Goal: Task Accomplishment & Management: Manage account settings

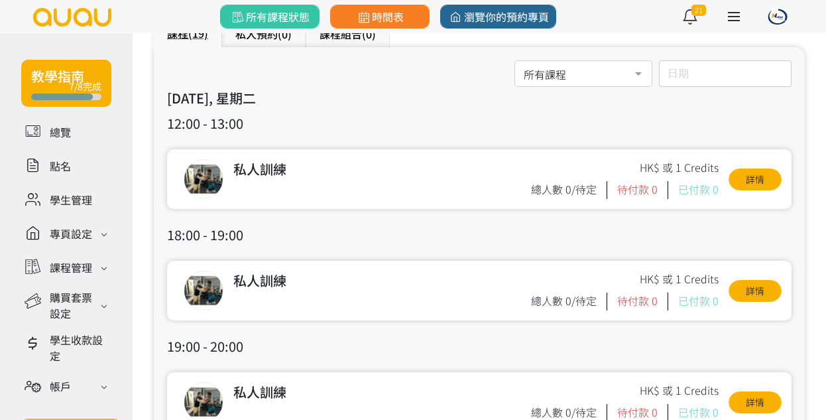
scroll to position [74, 0]
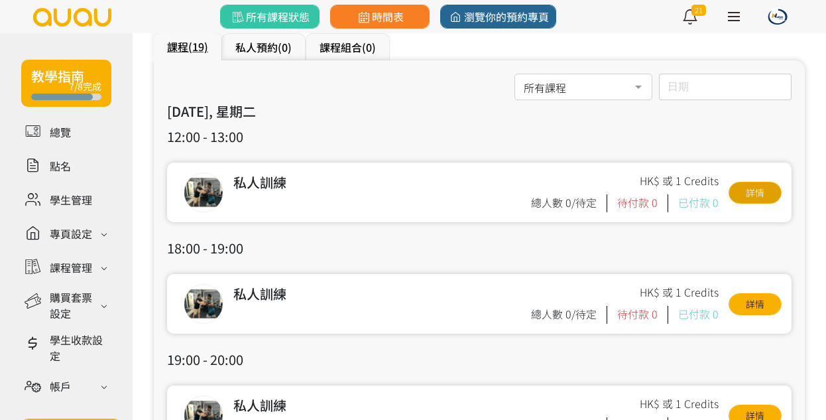
click at [747, 195] on link "詳情" at bounding box center [754, 193] width 53 height 22
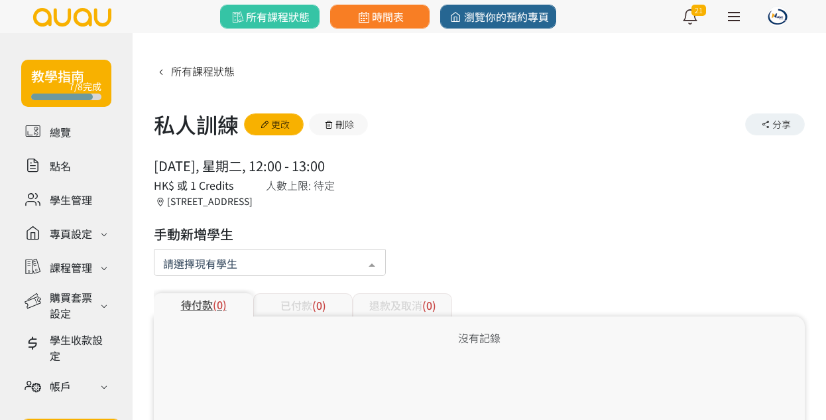
click at [347, 250] on div at bounding box center [270, 262] width 232 height 27
type input "cry"
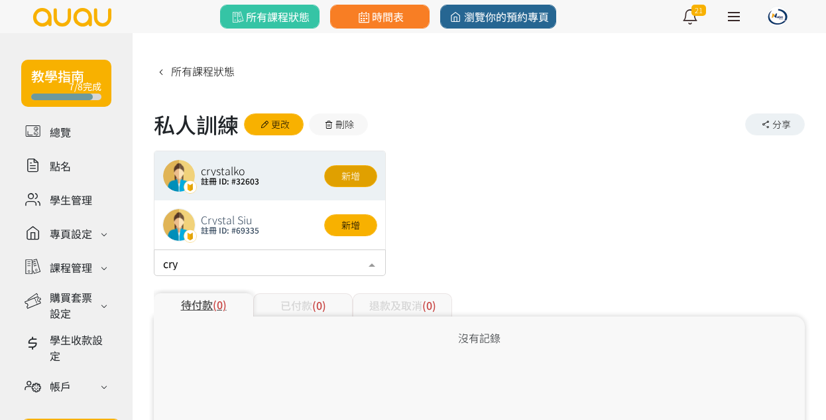
click at [357, 178] on button "新增" at bounding box center [350, 176] width 53 height 22
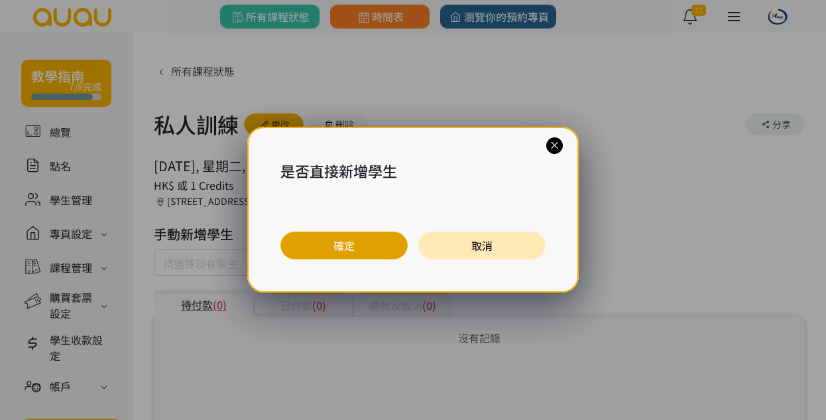
click at [382, 239] on button "確定" at bounding box center [343, 245] width 127 height 28
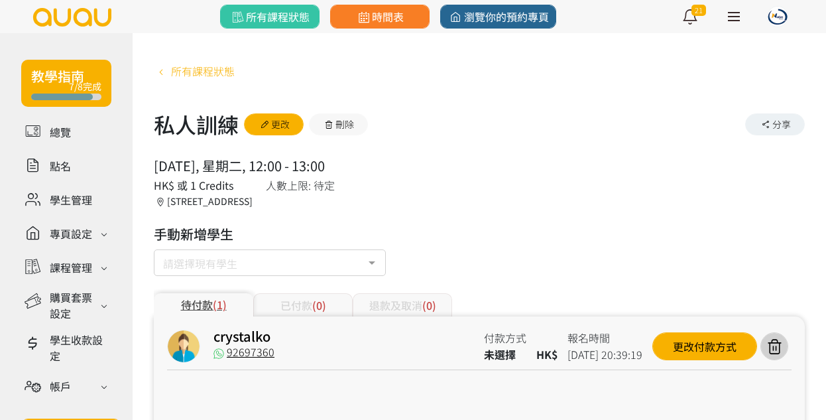
click at [207, 74] on span "所有課程狀態" at bounding box center [203, 71] width 64 height 16
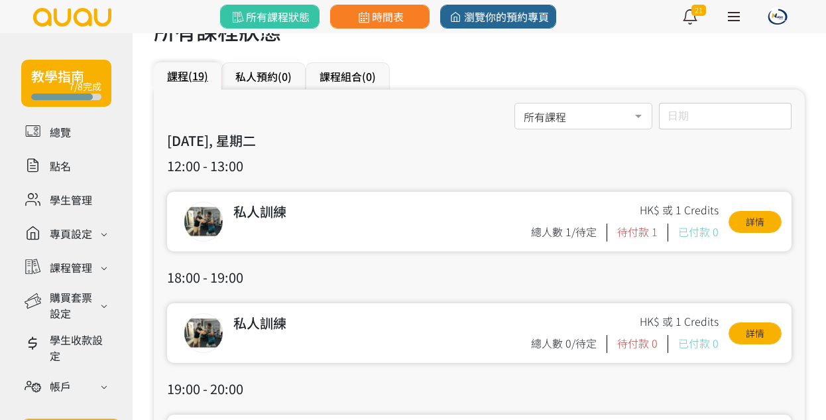
scroll to position [137, 0]
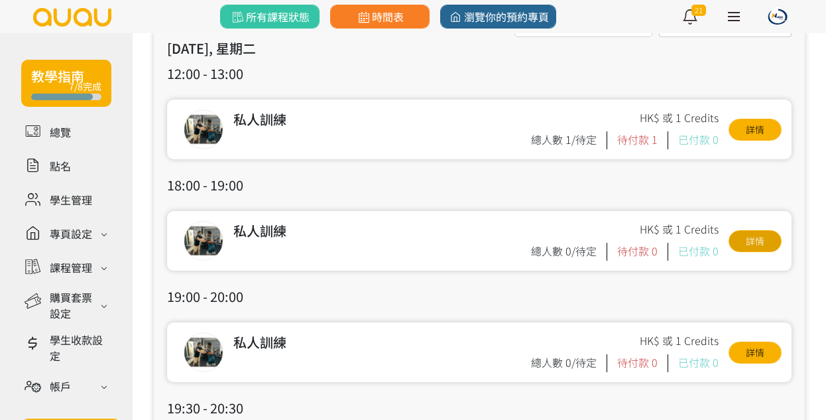
click at [734, 236] on link "詳情" at bounding box center [754, 241] width 53 height 22
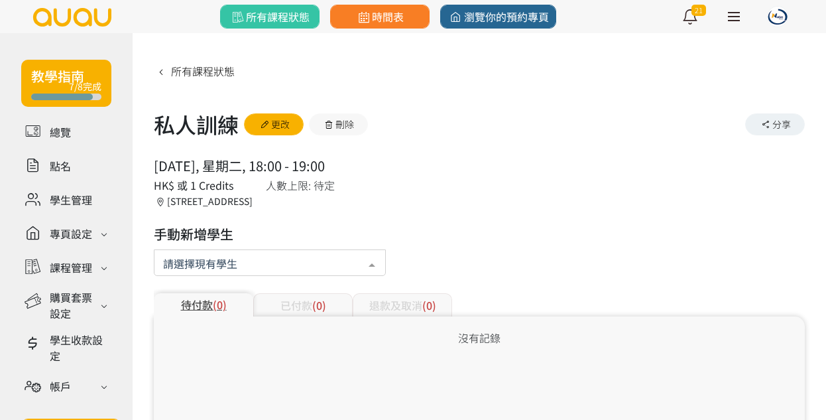
click at [379, 264] on div at bounding box center [372, 263] width 27 height 25
type input "cry"
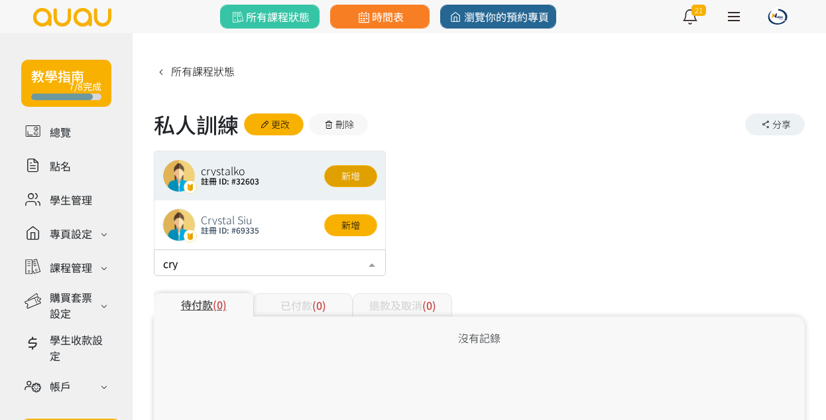
click at [351, 174] on button "新增" at bounding box center [350, 176] width 53 height 22
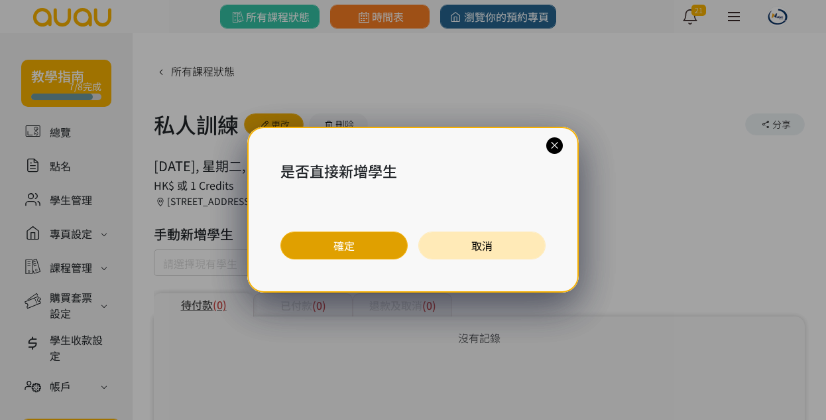
click at [396, 244] on button "確定" at bounding box center [343, 245] width 127 height 28
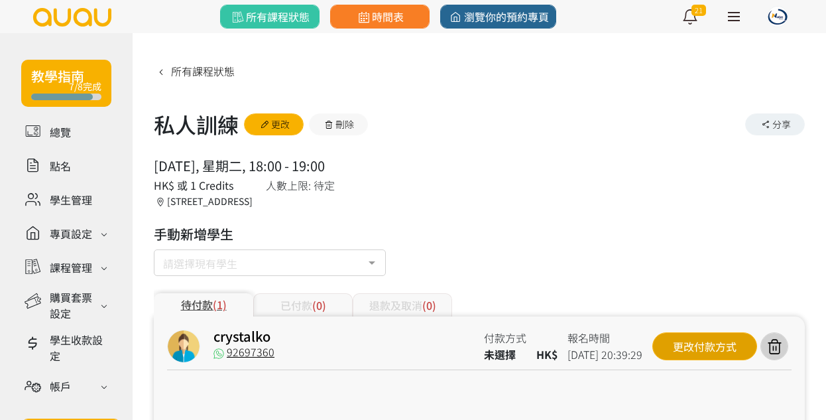
click at [666, 337] on div "更改付款方式" at bounding box center [704, 346] width 105 height 28
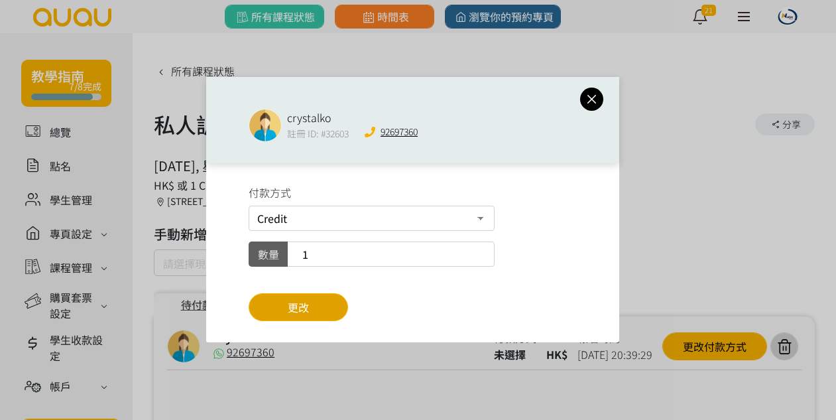
click at [327, 309] on button "更改" at bounding box center [298, 307] width 99 height 28
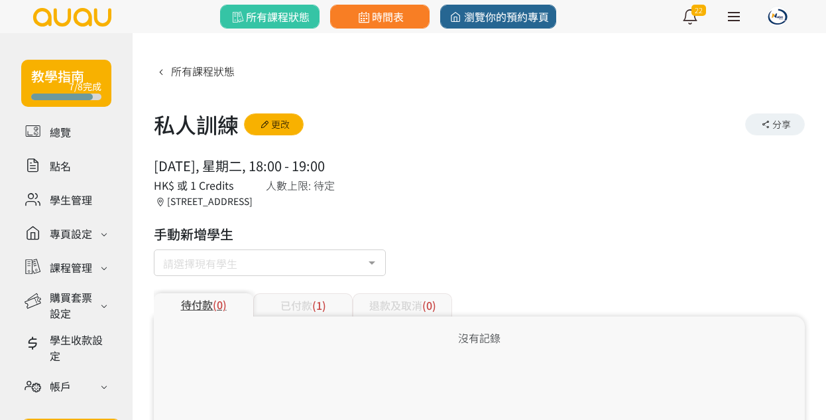
click at [198, 75] on span "所有課程狀態" at bounding box center [203, 71] width 64 height 16
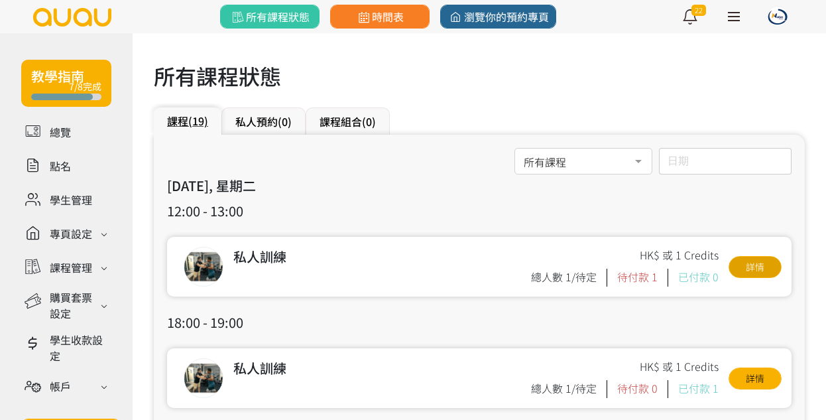
click at [730, 268] on link "詳情" at bounding box center [754, 267] width 53 height 22
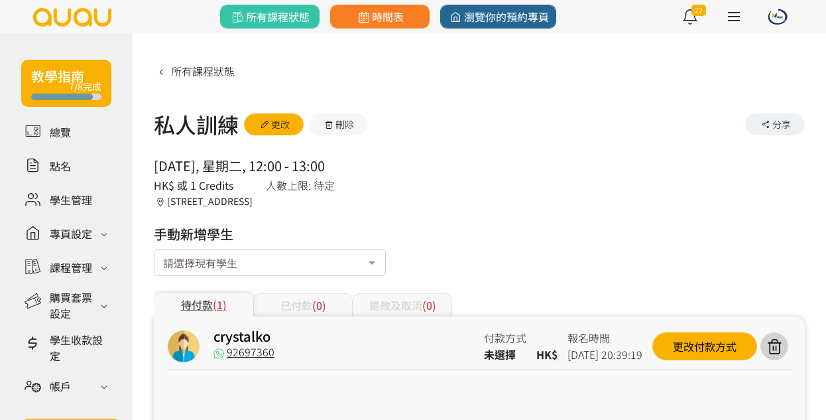
click at [677, 331] on div "crystalko 92697360 付款方式 未選擇 HK$ 報名時間 [DATE] 20:39:19 更改付款方式" at bounding box center [479, 349] width 624 height 40
click at [666, 344] on div "更改付款方式" at bounding box center [704, 346] width 105 height 28
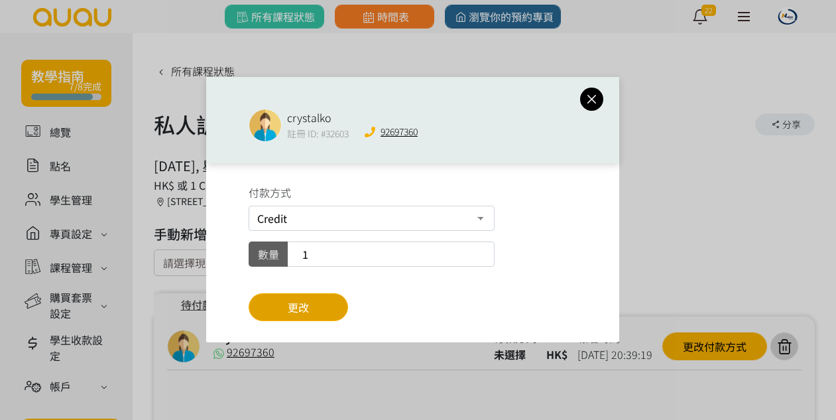
click at [326, 312] on button "更改" at bounding box center [298, 307] width 99 height 28
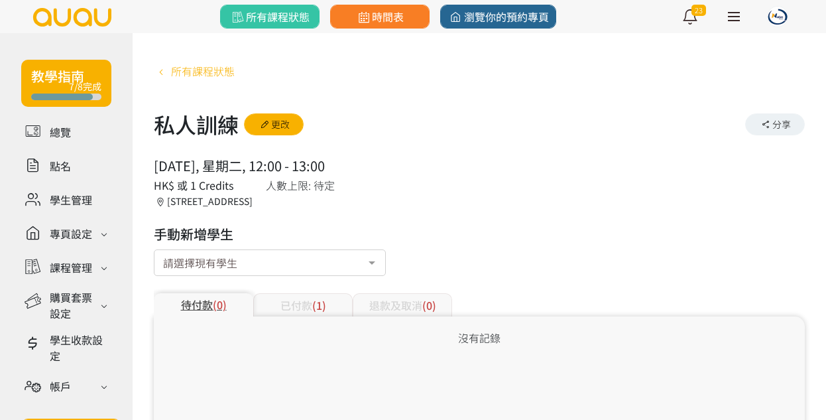
click at [176, 75] on span "所有課程狀態" at bounding box center [203, 71] width 64 height 16
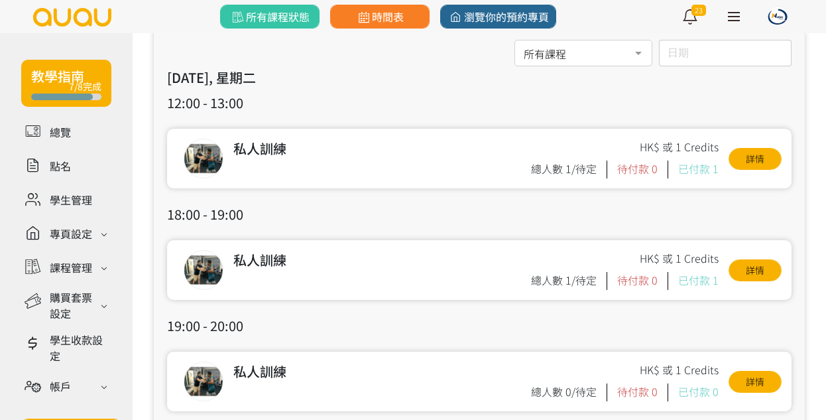
scroll to position [156, 0]
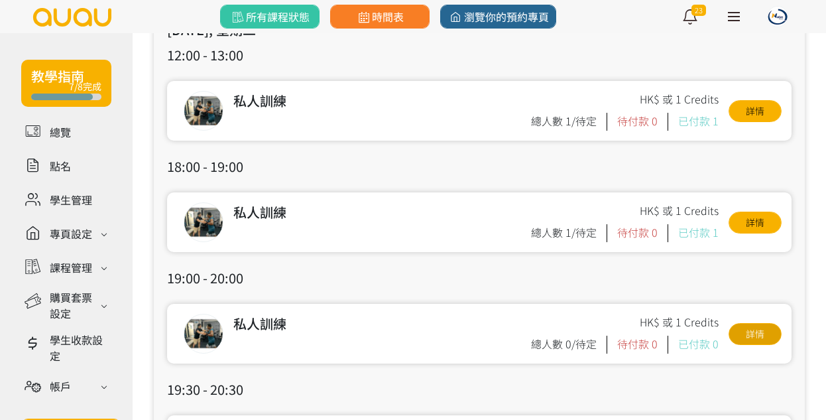
click at [758, 325] on link "詳情" at bounding box center [754, 334] width 53 height 22
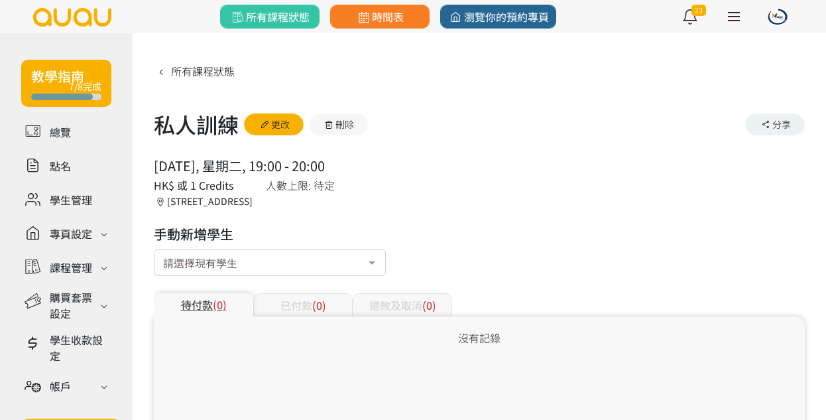
click at [349, 259] on div "請選擇現有學生" at bounding box center [270, 262] width 232 height 27
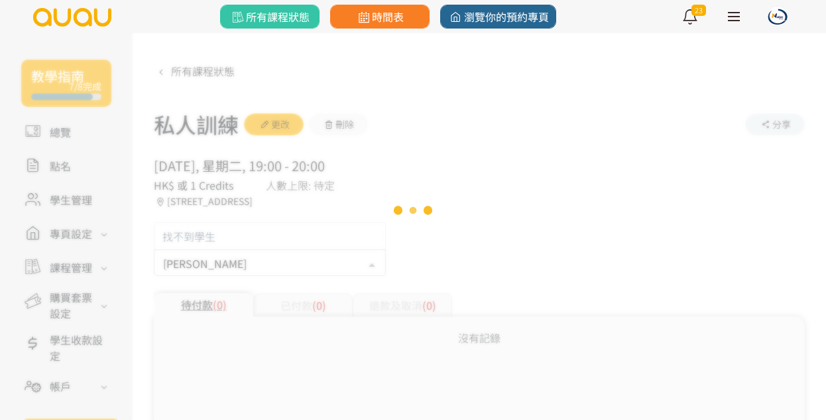
type input "cry"
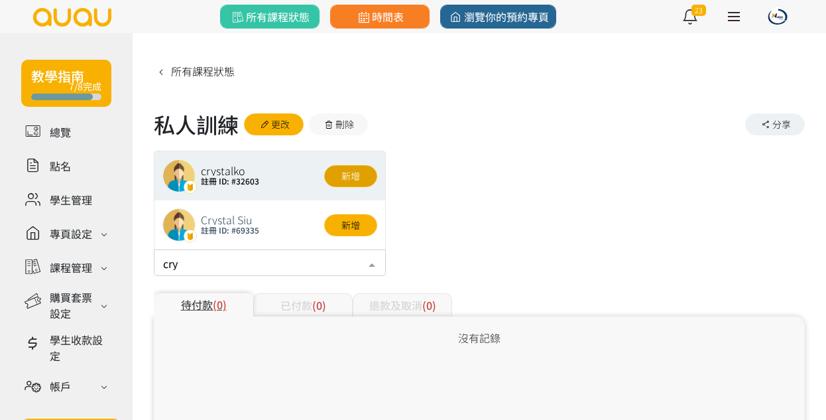
click at [353, 182] on button "新增" at bounding box center [350, 176] width 53 height 22
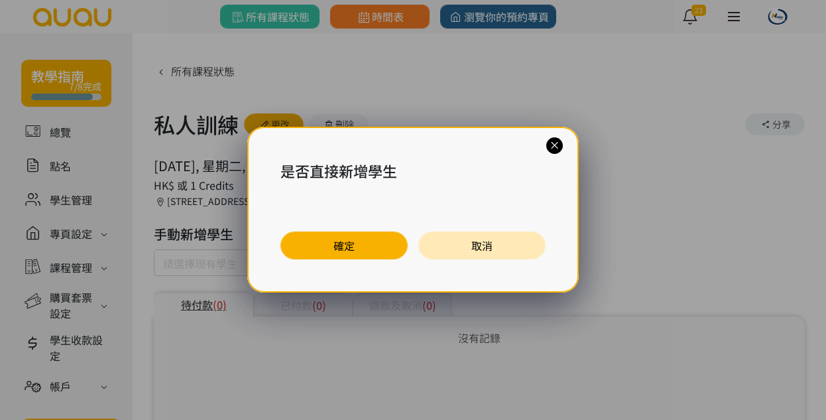
click at [369, 229] on div "是否直接新增學生 確定 取消" at bounding box center [412, 210] width 331 height 166
click at [369, 245] on button "確定" at bounding box center [343, 245] width 127 height 28
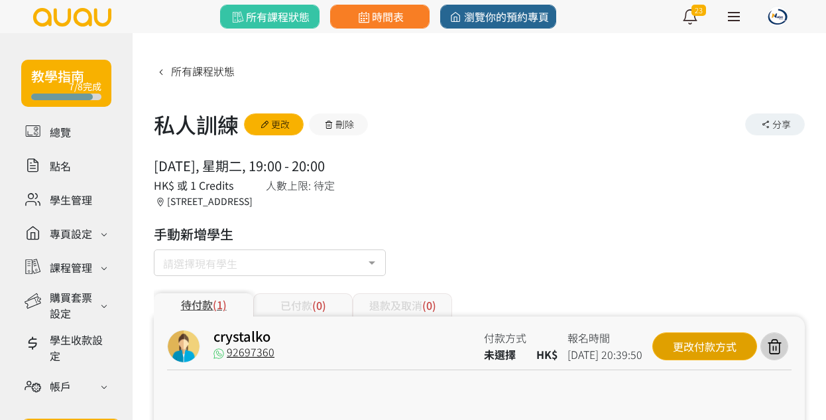
click at [681, 334] on div "更改付款方式" at bounding box center [704, 346] width 105 height 28
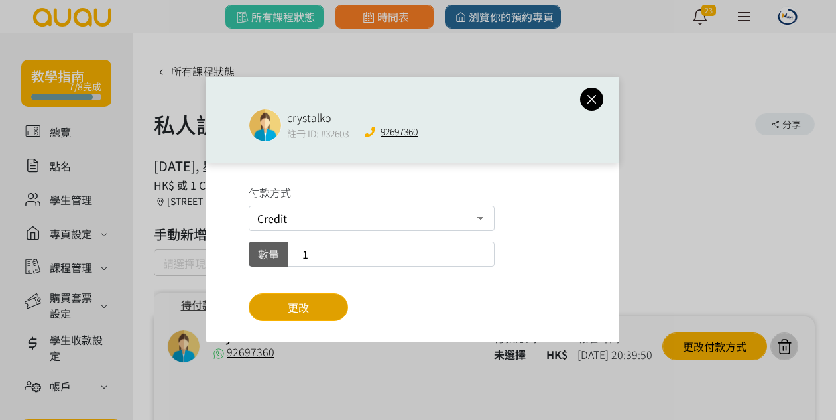
click at [336, 300] on button "更改" at bounding box center [298, 307] width 99 height 28
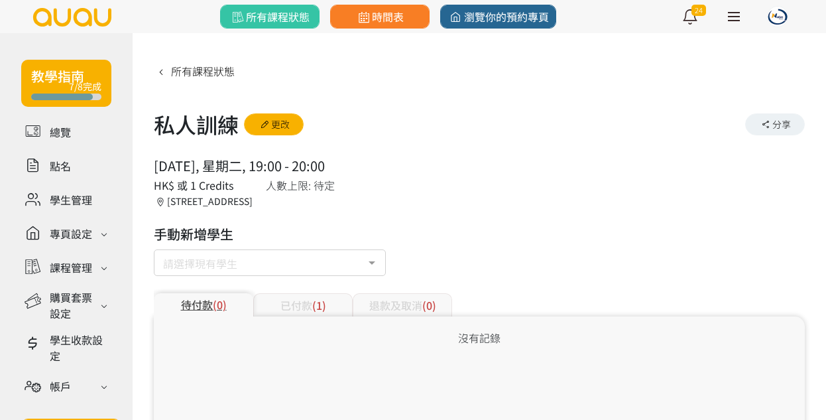
click at [283, 294] on div "已付款 (1)" at bounding box center [302, 304] width 99 height 23
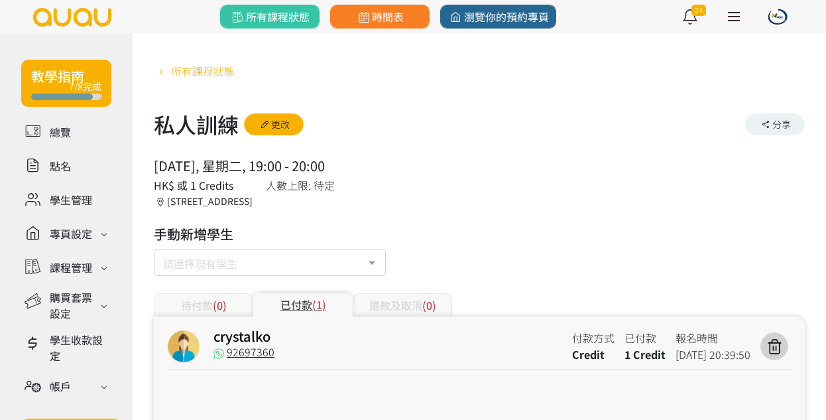
click at [217, 68] on span "所有課程狀態" at bounding box center [203, 71] width 64 height 16
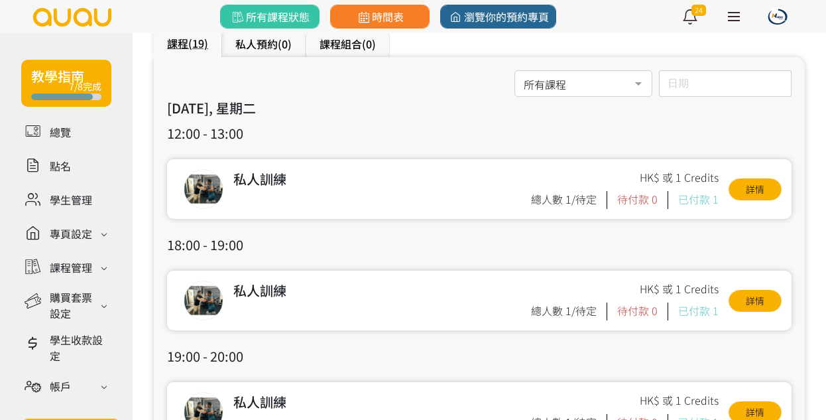
scroll to position [115, 0]
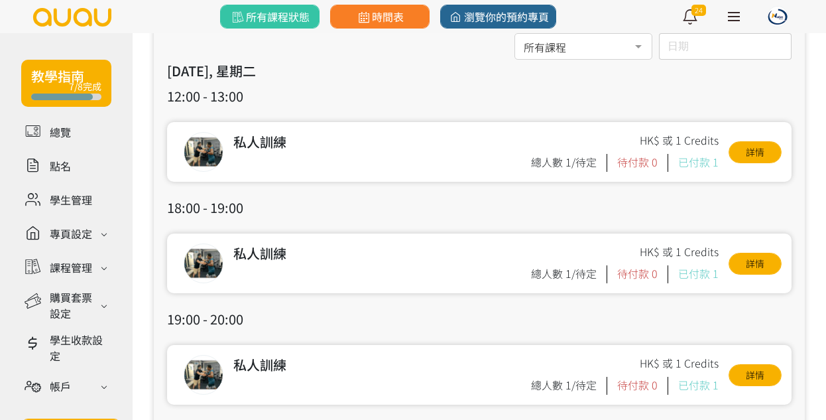
click at [744, 360] on div "私人訓練 HK$ 或 1 Credits 總人數 1/待定 待付款 0 已付款 1 詳情" at bounding box center [479, 375] width 624 height 60
click at [745, 361] on div "私人訓練 HK$ 或 1 Credits 總人數 1/待定 待付款 0 已付款 1 詳情" at bounding box center [479, 375] width 624 height 60
click at [745, 367] on link "詳情" at bounding box center [754, 375] width 53 height 22
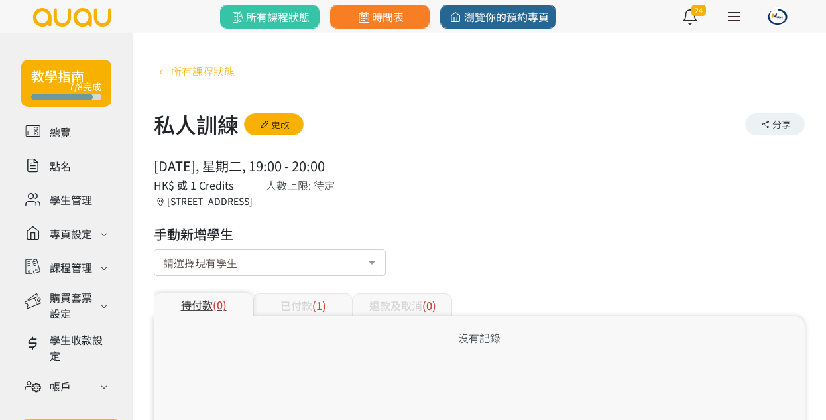
click at [229, 76] on span "所有課程狀態" at bounding box center [203, 71] width 64 height 16
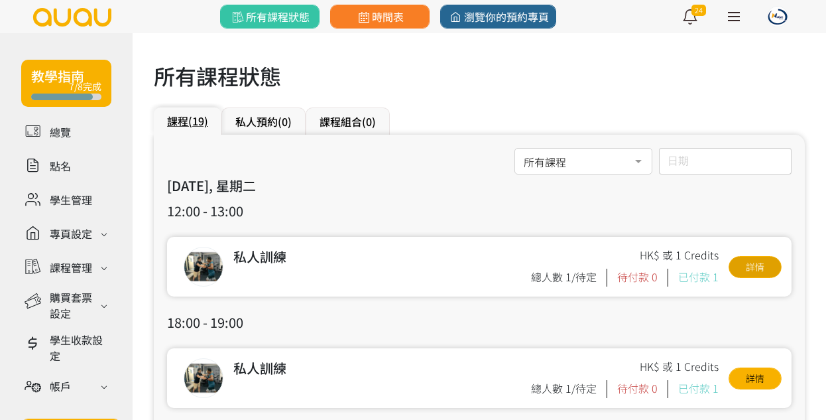
click at [756, 259] on link "詳情" at bounding box center [754, 267] width 53 height 22
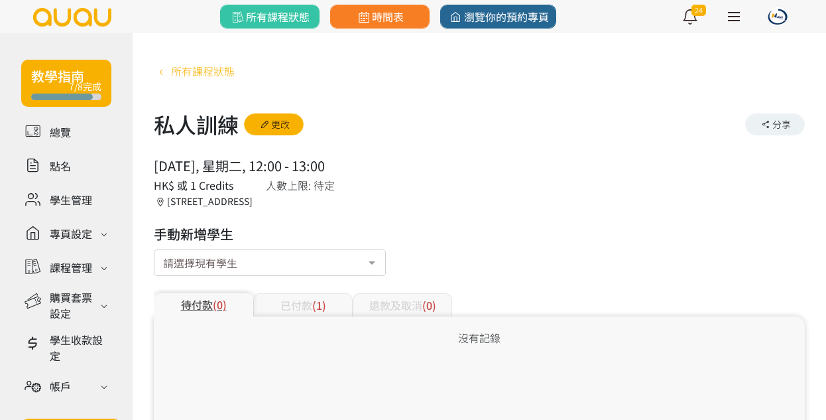
click at [207, 73] on span "所有課程狀態" at bounding box center [203, 71] width 64 height 16
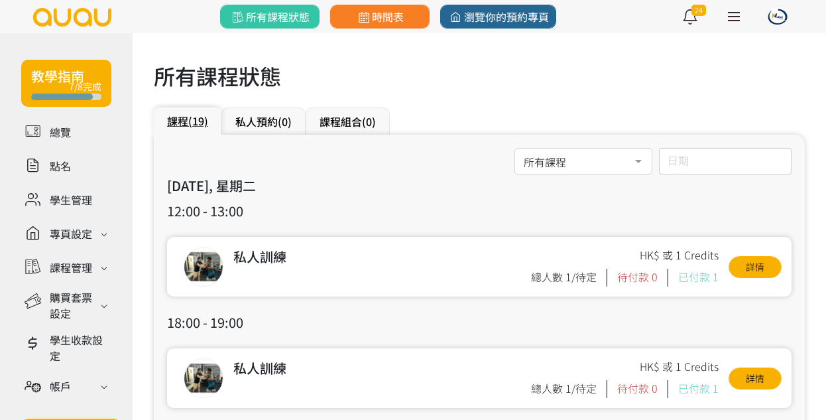
scroll to position [97, 0]
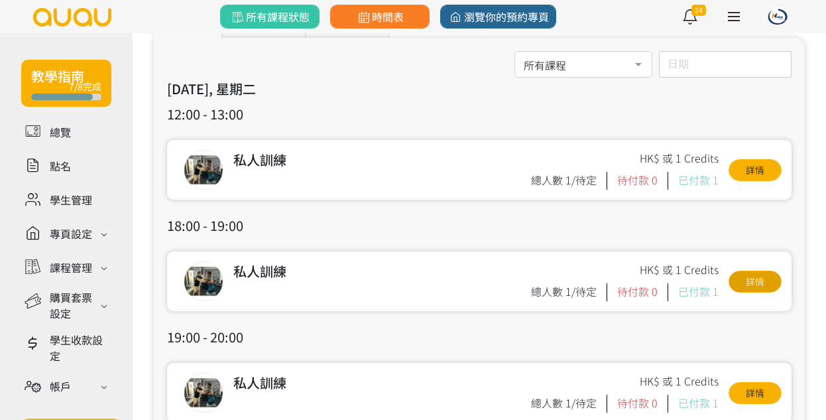
click at [764, 278] on link "詳情" at bounding box center [754, 281] width 53 height 22
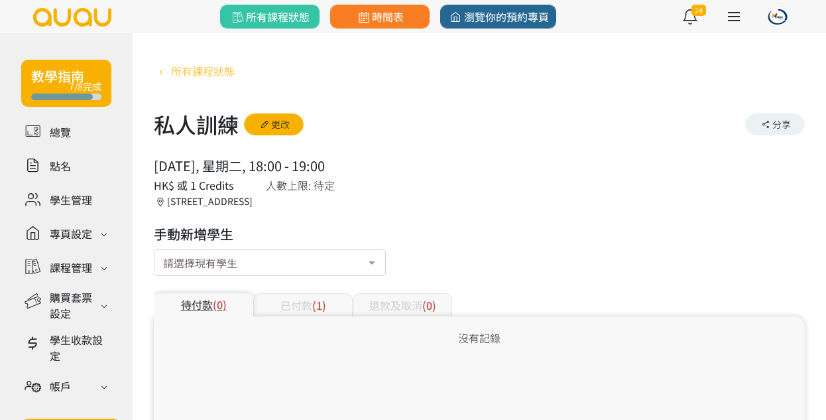
click at [208, 75] on span "所有課程狀態" at bounding box center [203, 71] width 64 height 16
